Goal: Information Seeking & Learning: Learn about a topic

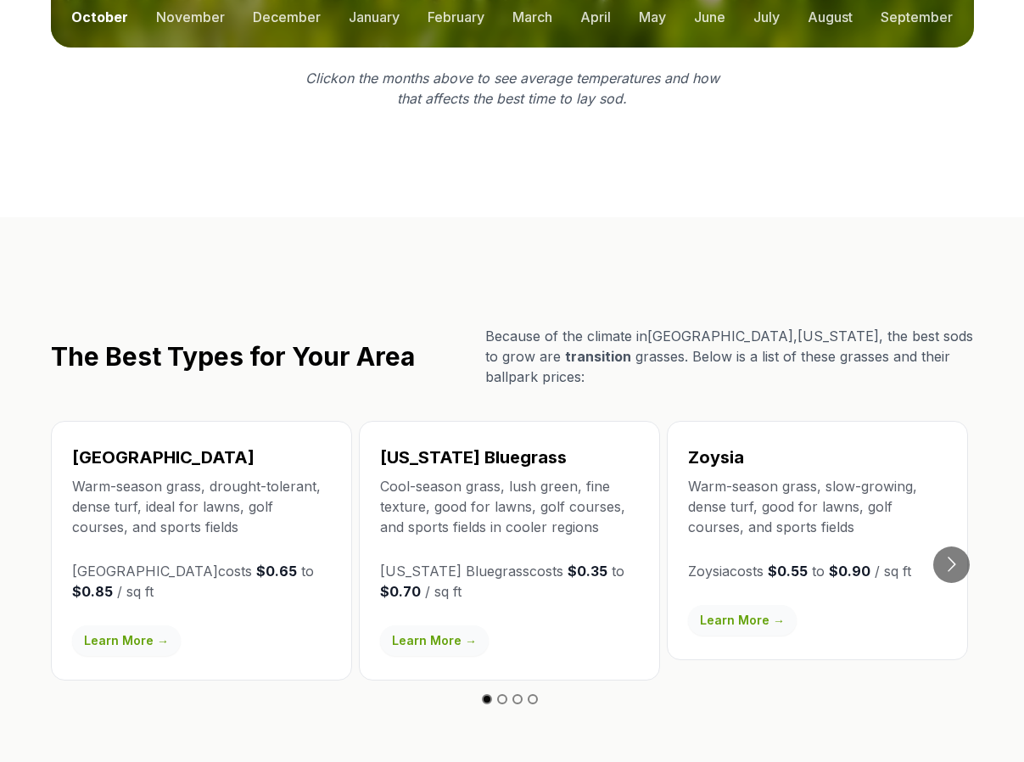
scroll to position [2630, 0]
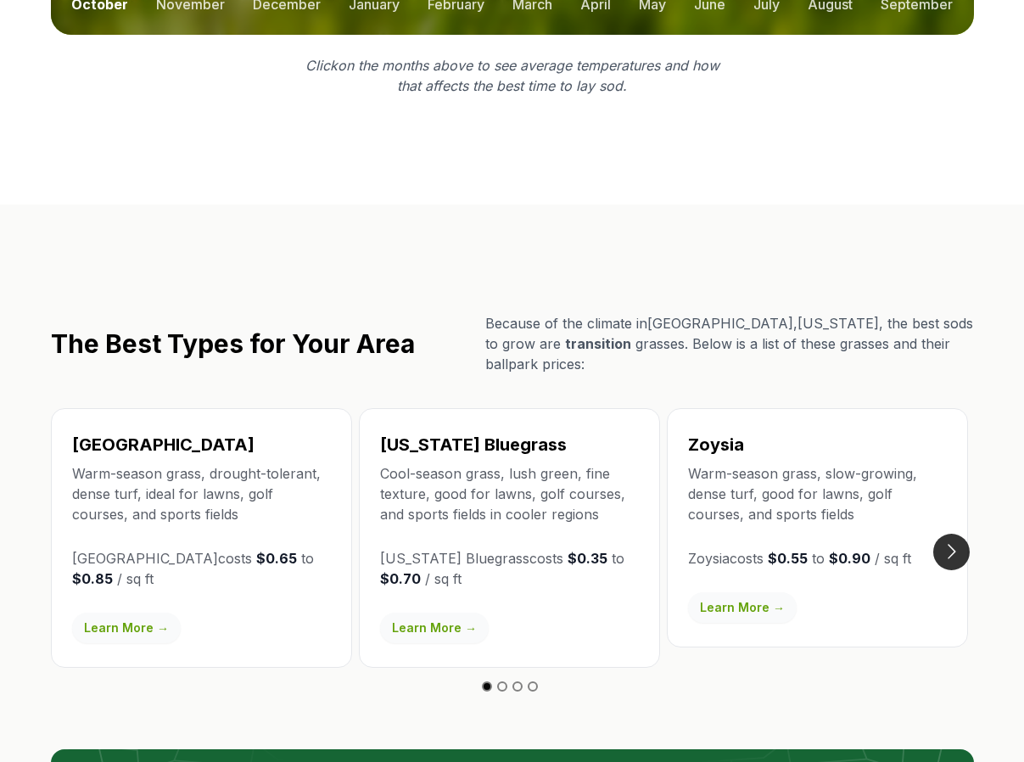
click at [962, 534] on button "Go to next slide" at bounding box center [951, 552] width 36 height 36
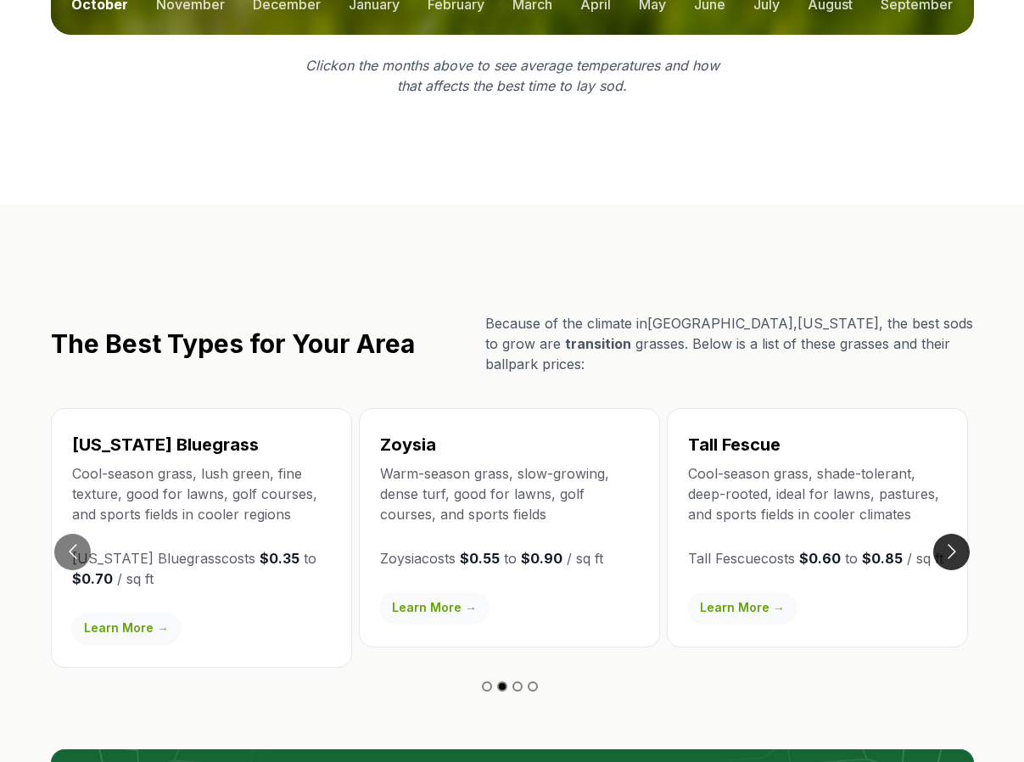
click at [953, 534] on button "Go to next slide" at bounding box center [951, 552] width 36 height 36
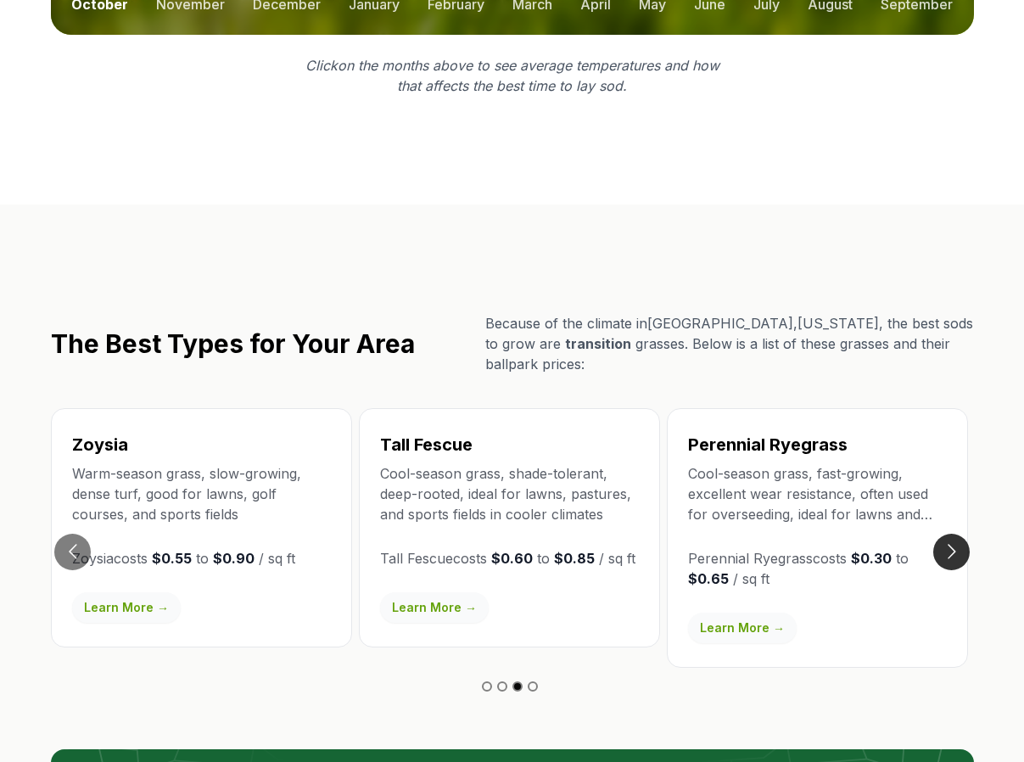
click at [953, 534] on button "Go to next slide" at bounding box center [951, 552] width 36 height 36
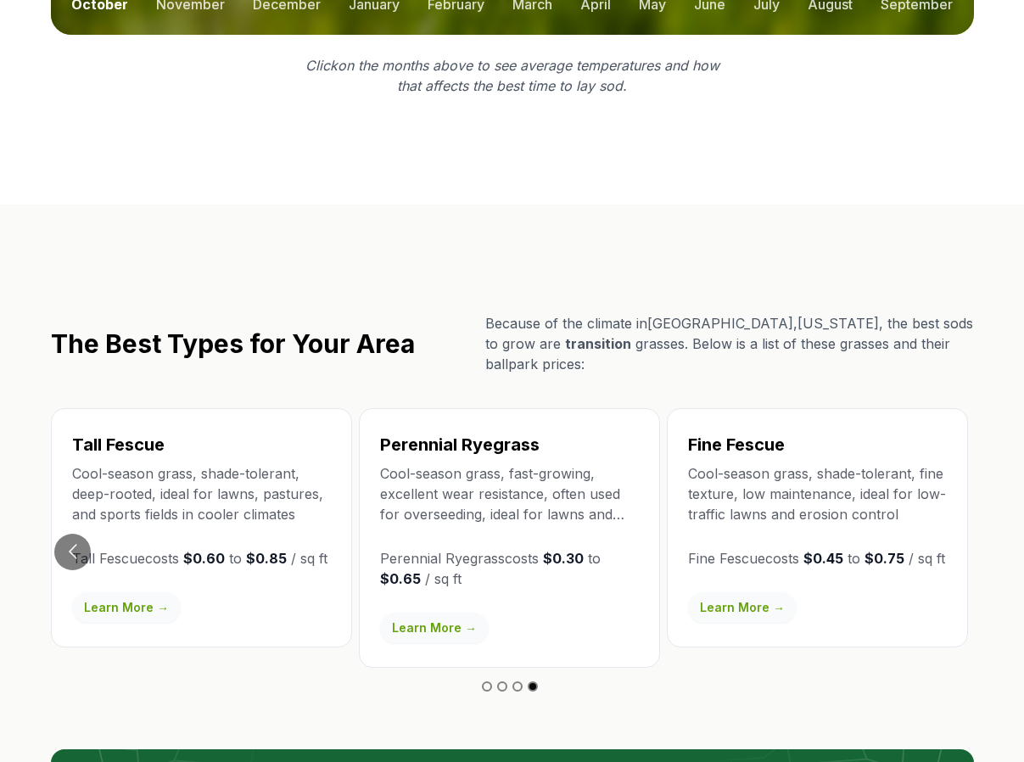
click at [448, 612] on link "Learn More →" at bounding box center [434, 627] width 109 height 31
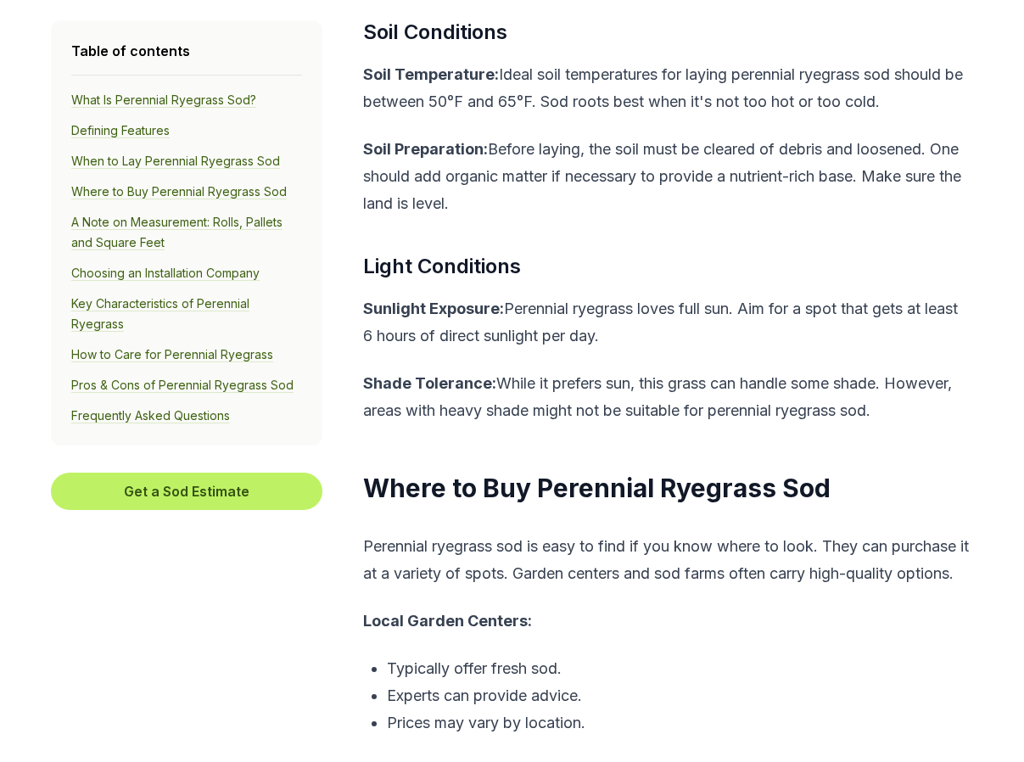
scroll to position [3459, 0]
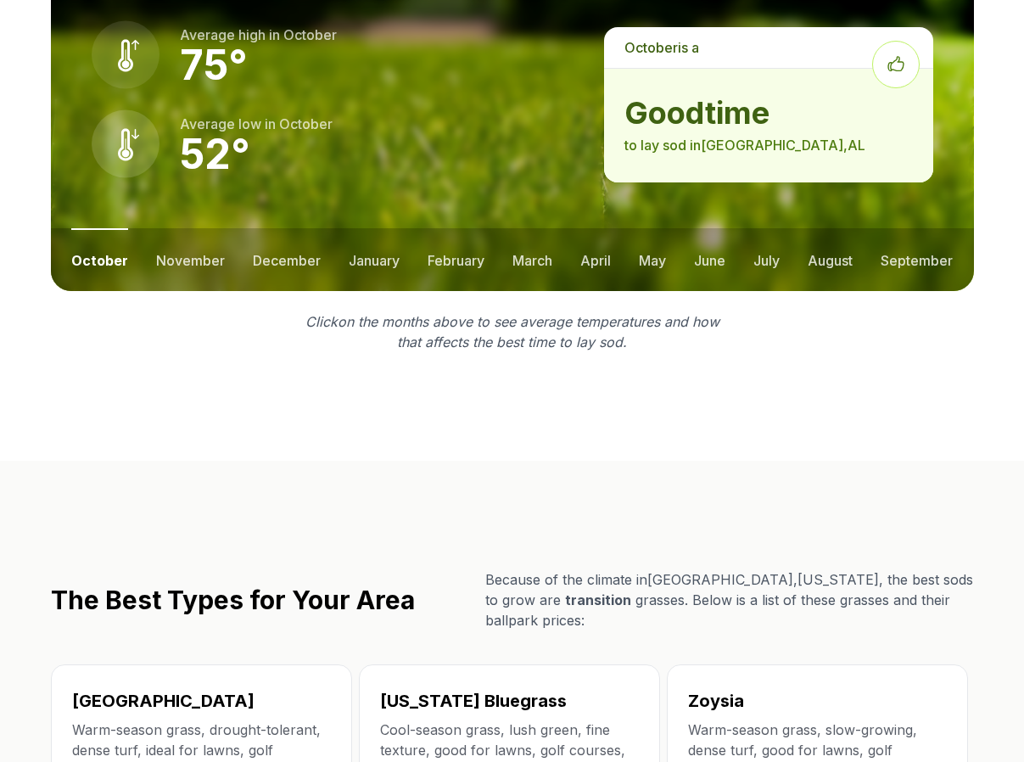
scroll to position [2727, 0]
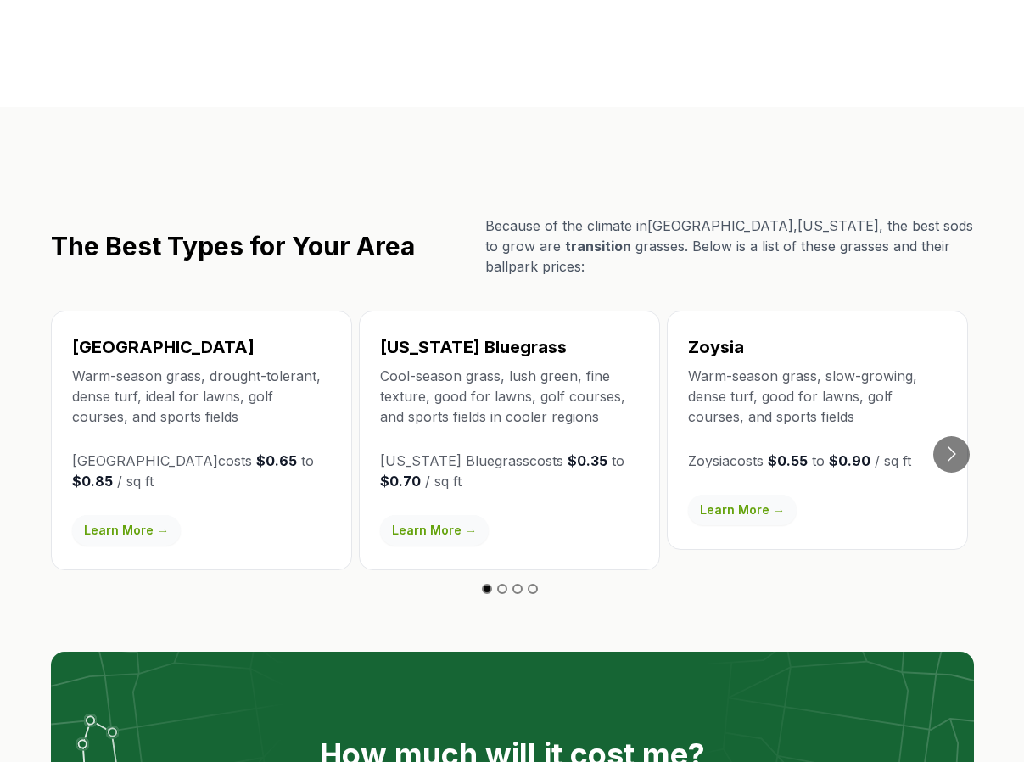
click at [96, 515] on link "Learn More →" at bounding box center [126, 530] width 109 height 31
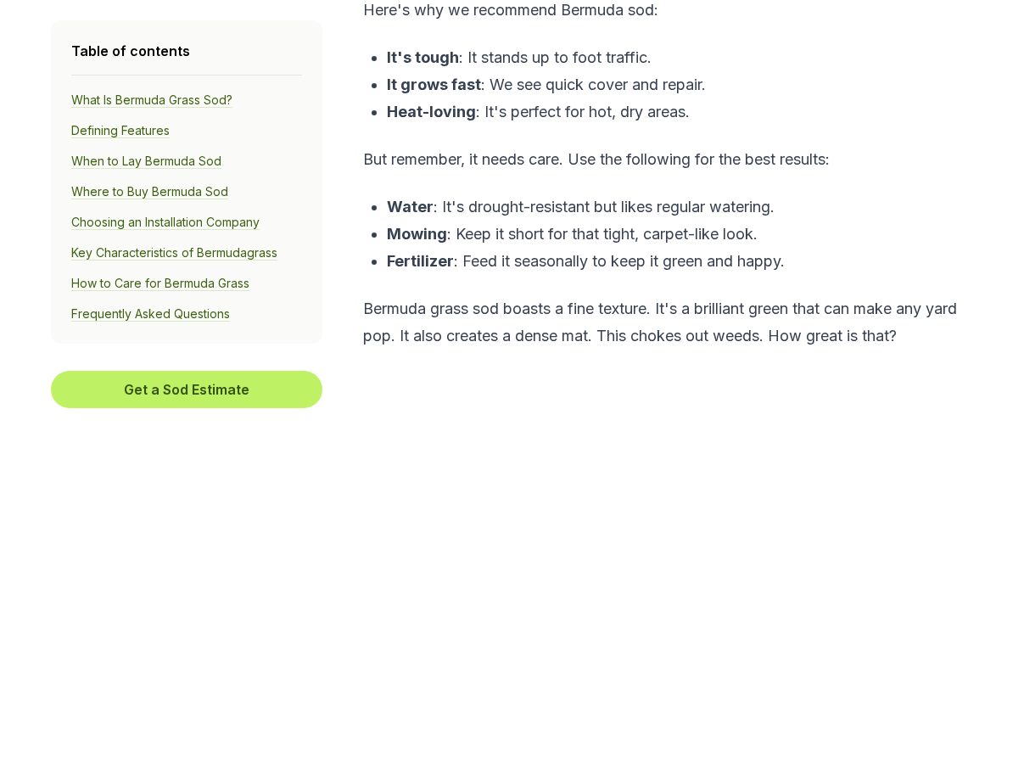
scroll to position [1111, 0]
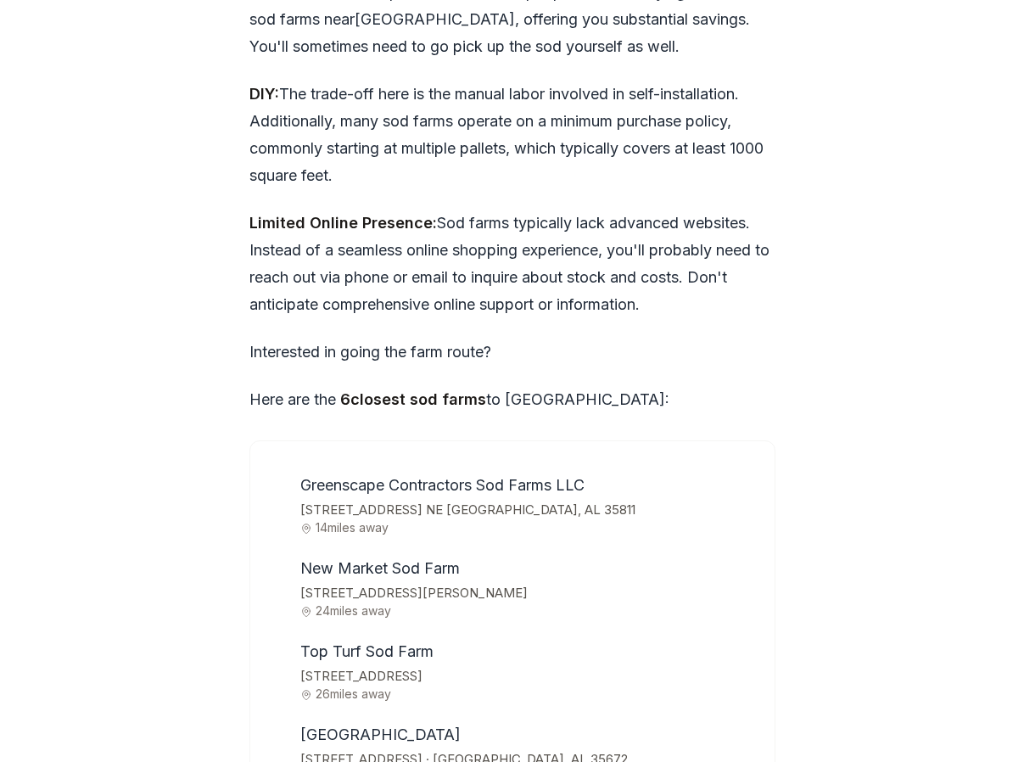
scroll to position [5197, 0]
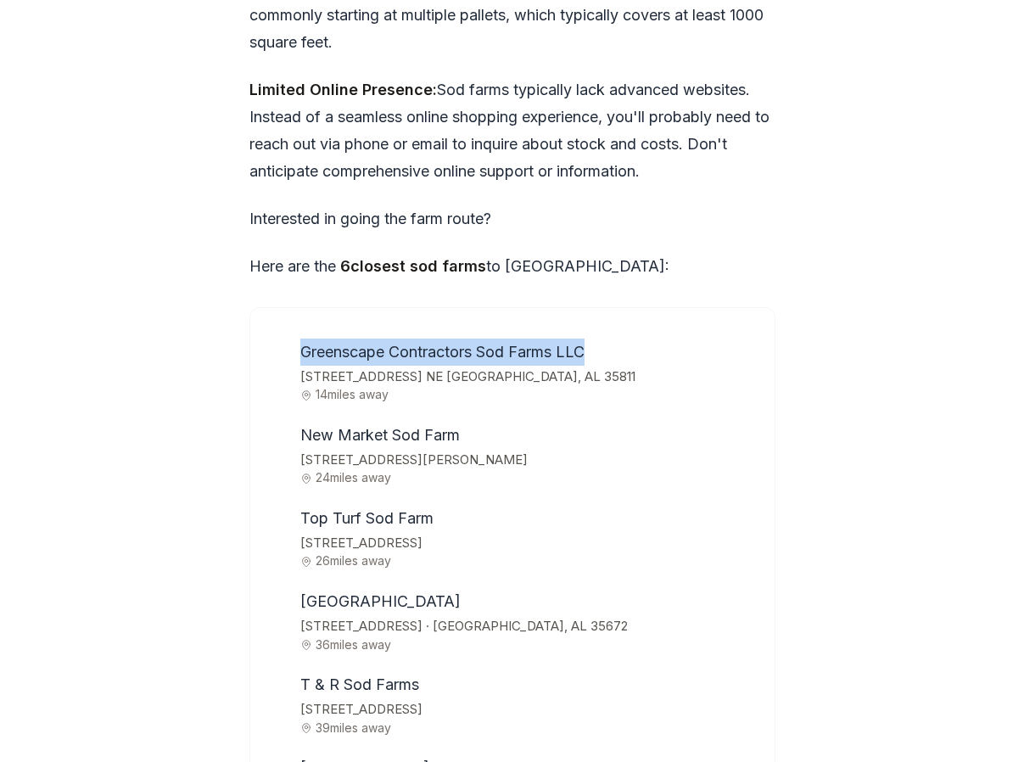
drag, startPoint x: 316, startPoint y: 239, endPoint x: 199, endPoint y: 238, distance: 117.1
copy span "Greenscape Contractors Sod Farms LLC"
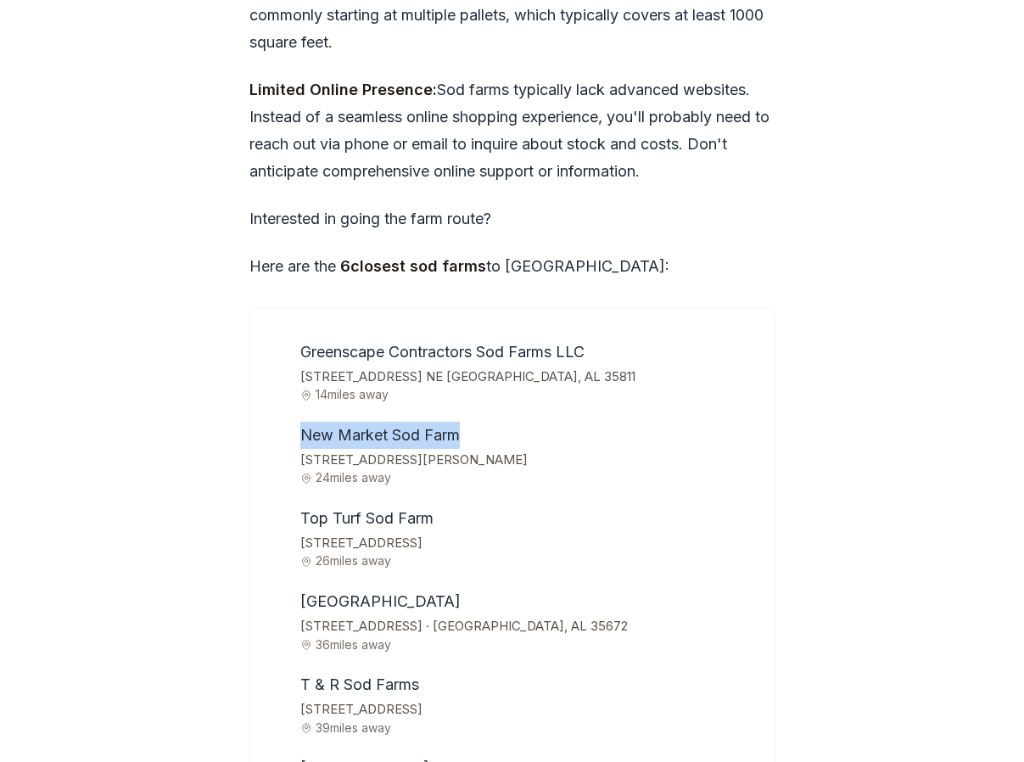
drag, startPoint x: 480, startPoint y: 332, endPoint x: 196, endPoint y: 324, distance: 284.3
copy span "New Market Sod Farm"
